Goal: Navigation & Orientation: Go to known website

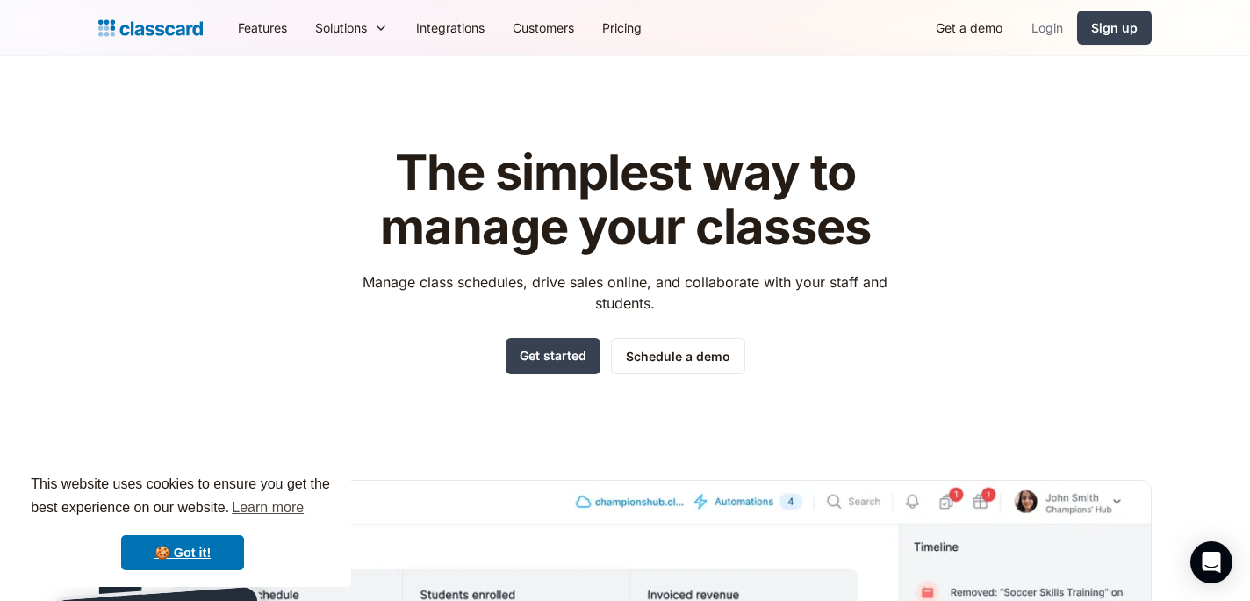
click at [1043, 26] on link "Login" at bounding box center [1048, 28] width 60 height 40
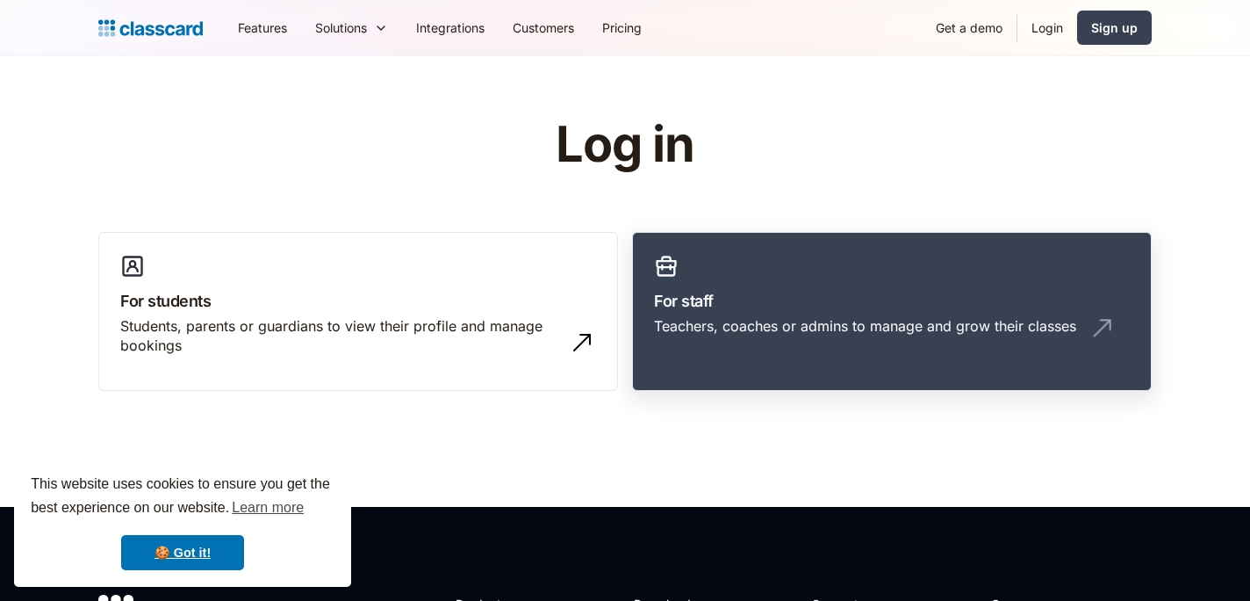
click at [900, 317] on div "Teachers, coaches or admins to manage and grow their classes" at bounding box center [865, 325] width 422 height 19
